Goal: Information Seeking & Learning: Find specific fact

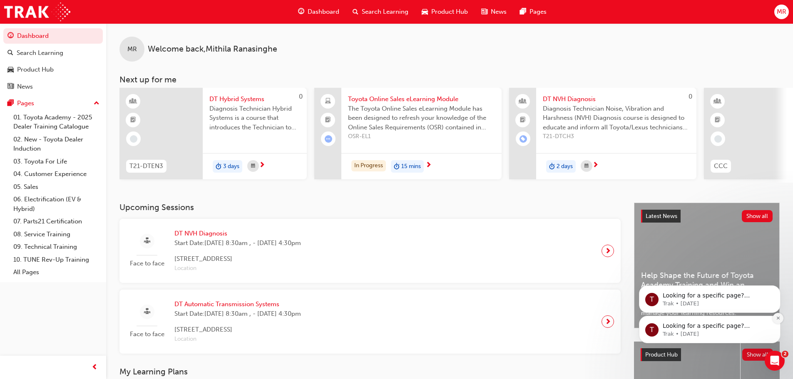
click at [776, 318] on icon "Dismiss notification" at bounding box center [778, 318] width 5 height 5
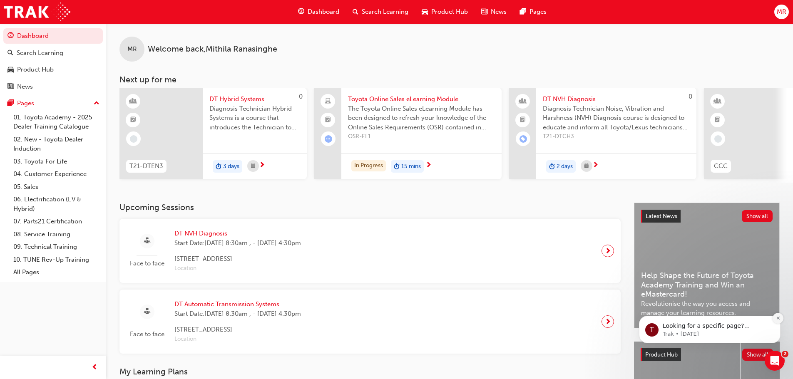
click at [776, 319] on icon "Dismiss notification" at bounding box center [778, 318] width 5 height 5
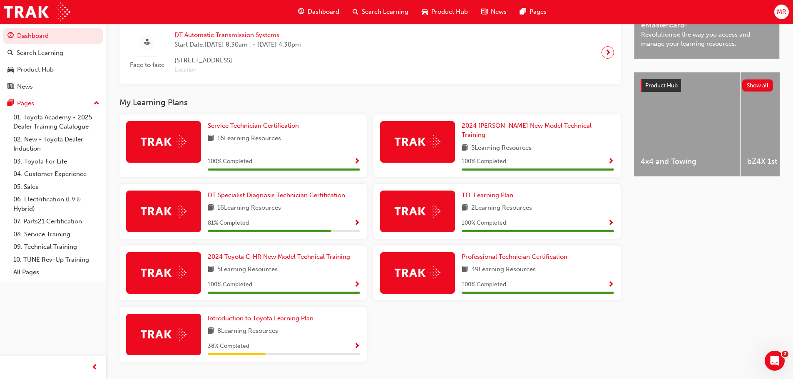
scroll to position [289, 0]
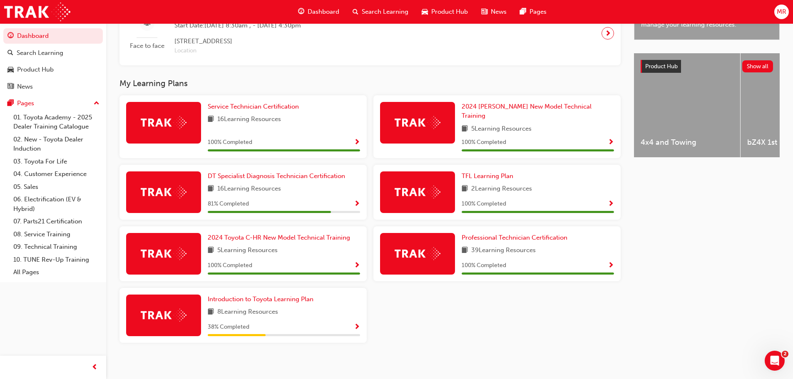
click at [355, 201] on span "Show Progress" at bounding box center [357, 204] width 6 height 7
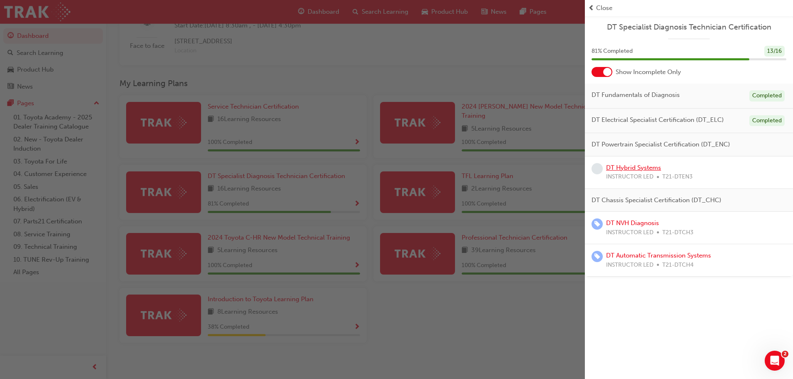
click at [630, 169] on link "DT Hybrid Systems" at bounding box center [633, 167] width 55 height 7
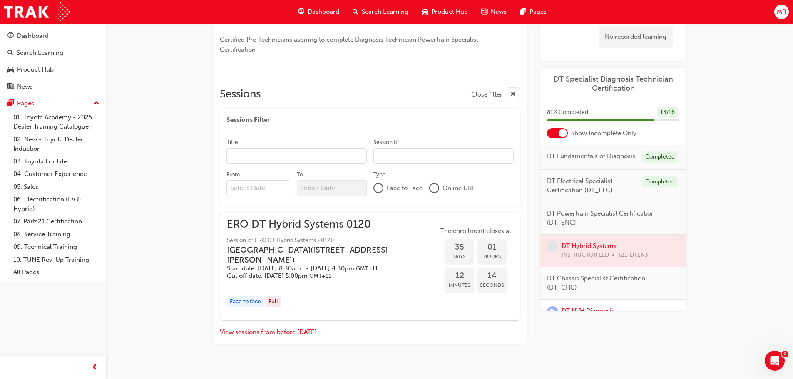
scroll to position [292, 0]
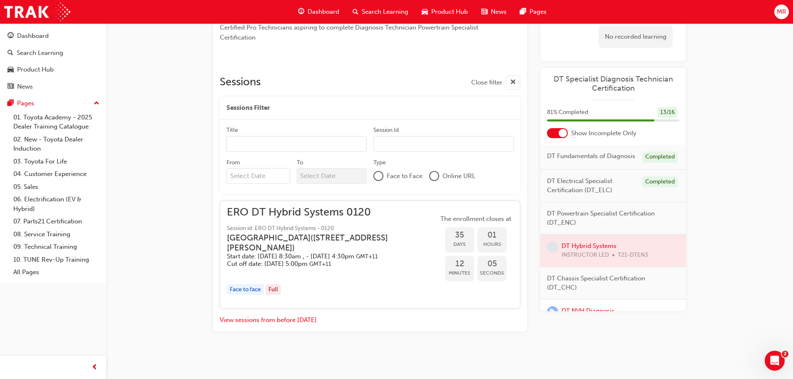
click at [301, 233] on h3 "[GEOGRAPHIC_DATA] ( [STREET_ADDRESS][PERSON_NAME] )" at bounding box center [326, 243] width 198 height 20
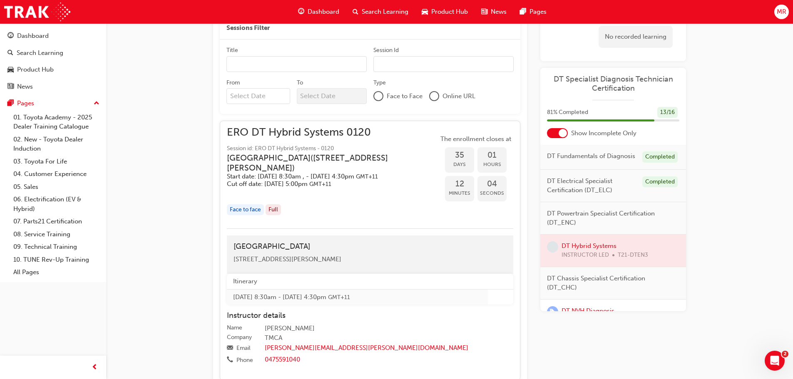
scroll to position [375, 0]
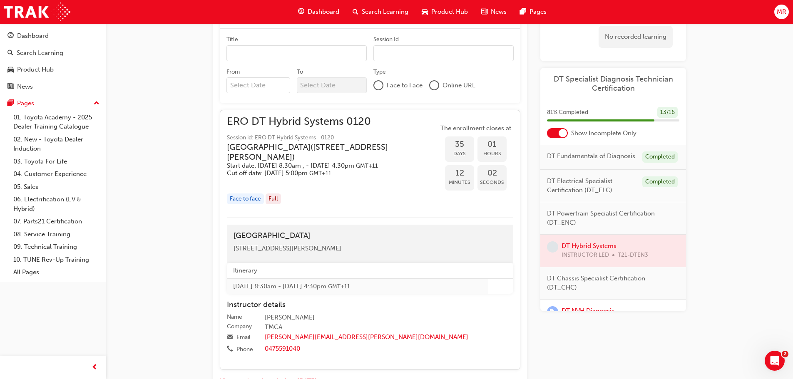
drag, startPoint x: 363, startPoint y: 252, endPoint x: 268, endPoint y: 246, distance: 95.2
click at [271, 246] on div "[GEOGRAPHIC_DATA] [STREET_ADDRESS][PERSON_NAME]" at bounding box center [370, 244] width 286 height 38
click at [403, 261] on div "[GEOGRAPHIC_DATA] [STREET_ADDRESS][PERSON_NAME]" at bounding box center [370, 244] width 286 height 38
drag, startPoint x: 386, startPoint y: 259, endPoint x: 221, endPoint y: 251, distance: 165.1
click at [221, 251] on div "ERO DT Hybrid Systems 0120 Session id: ERO DT Hybrid Systems - 0120 [GEOGRAPHIC…" at bounding box center [370, 240] width 301 height 260
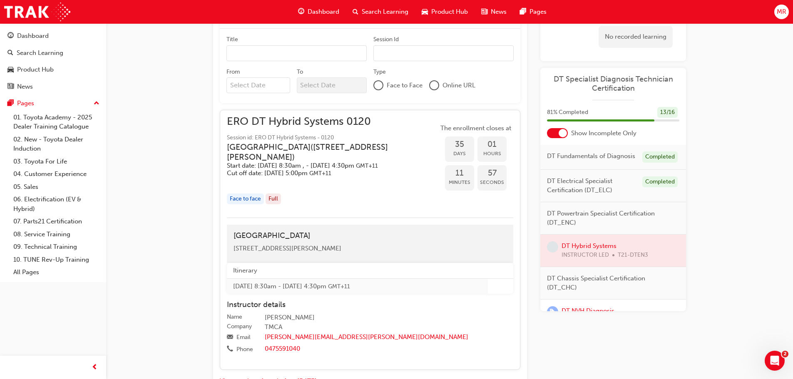
copy span "[STREET_ADDRESS][PERSON_NAME]"
click at [761, 211] on div "DT Hybrid Systems Instructor led Stream: Technical 3 days 0 T21-DTEN3 To be eli…" at bounding box center [396, 32] width 793 height 815
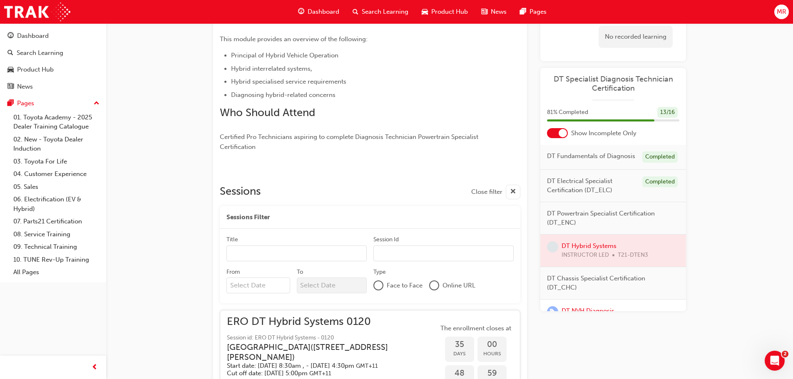
scroll to position [167, 0]
